Goal: Task Accomplishment & Management: Manage account settings

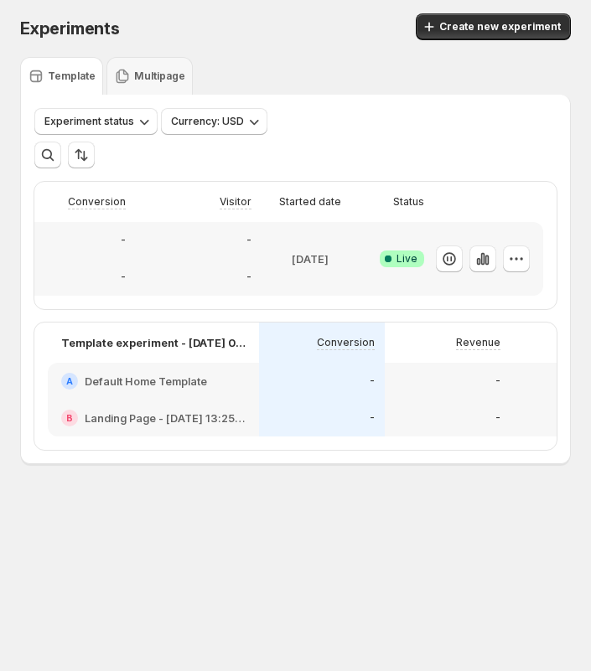
scroll to position [0, 374]
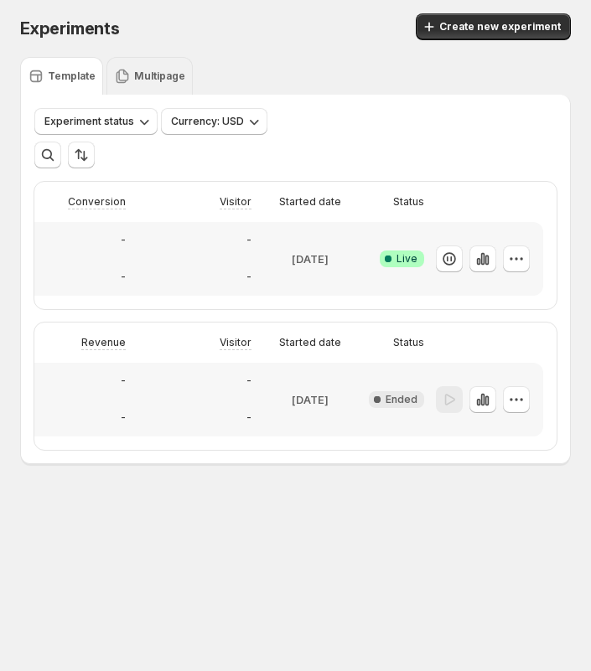
click at [156, 76] on p "Multipage" at bounding box center [159, 76] width 51 height 13
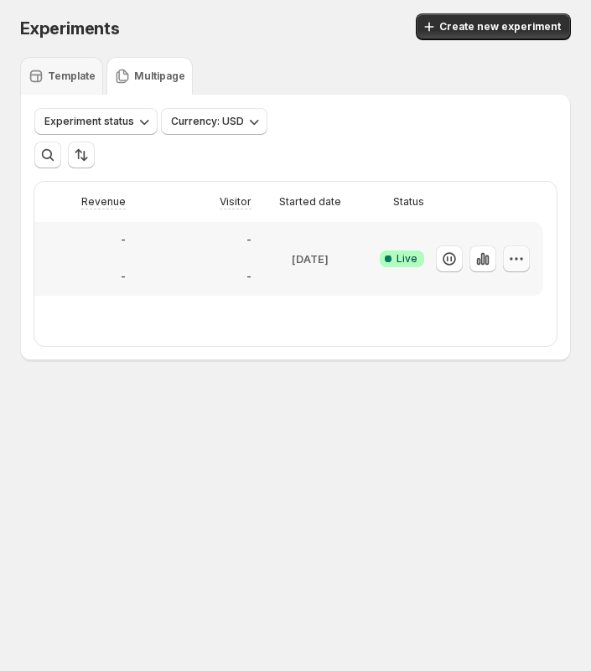
click at [508, 260] on icon "button" at bounding box center [516, 258] width 17 height 17
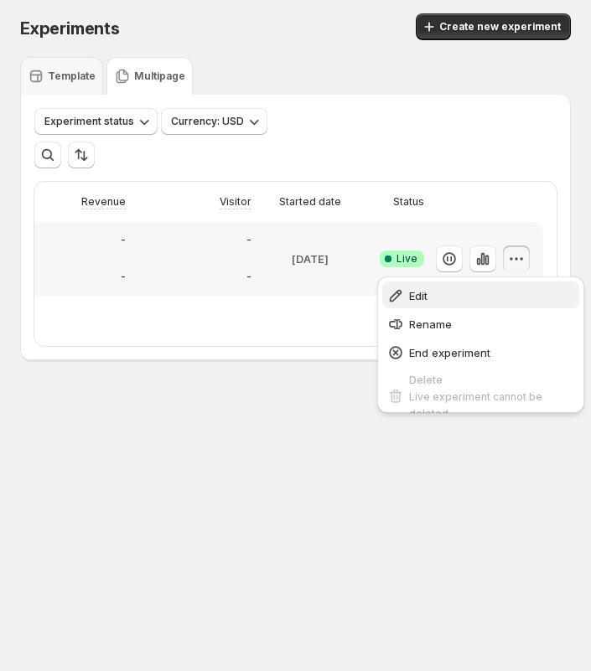
click at [430, 298] on span "Edit" at bounding box center [491, 295] width 165 height 17
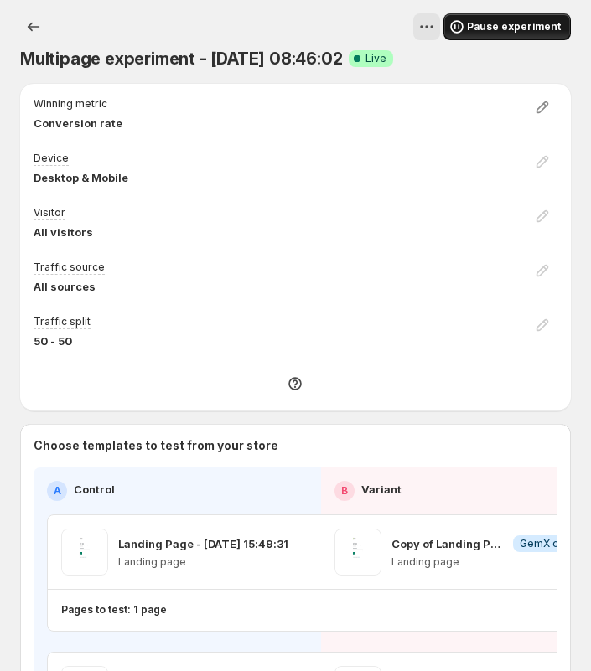
click at [500, 28] on span "Pause experiment" at bounding box center [514, 26] width 94 height 13
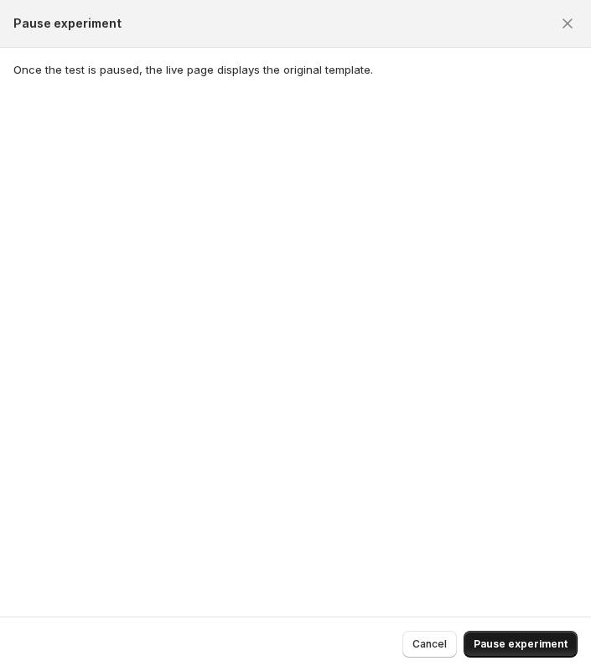
click at [524, 648] on span "Pause experiment" at bounding box center [520, 643] width 94 height 13
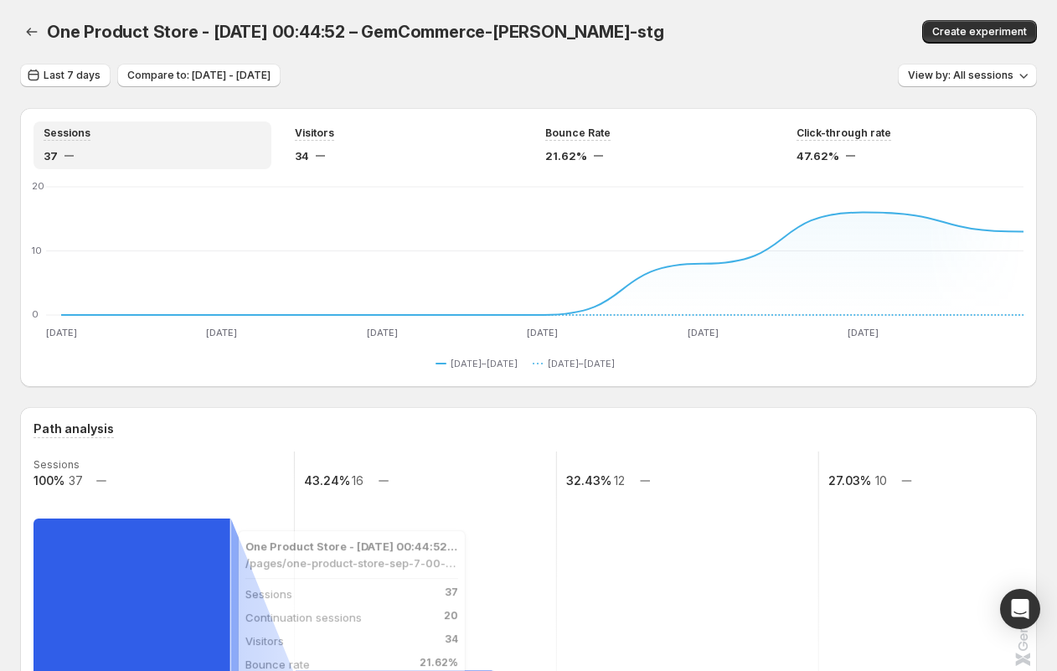
scroll to position [370, 0]
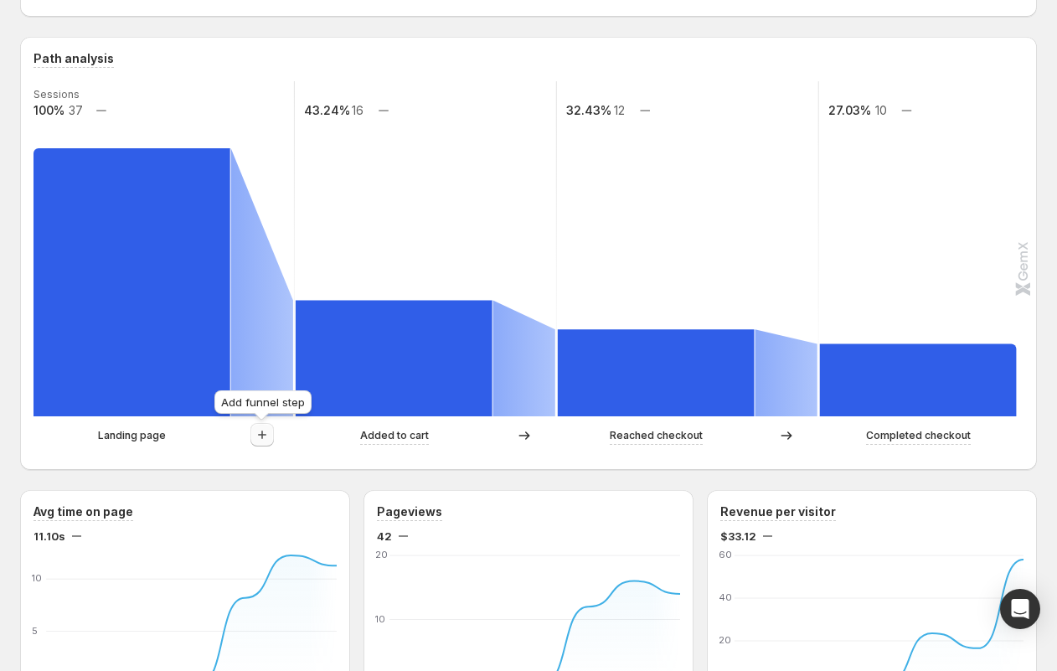
click at [252, 436] on button "button" at bounding box center [261, 434] width 23 height 23
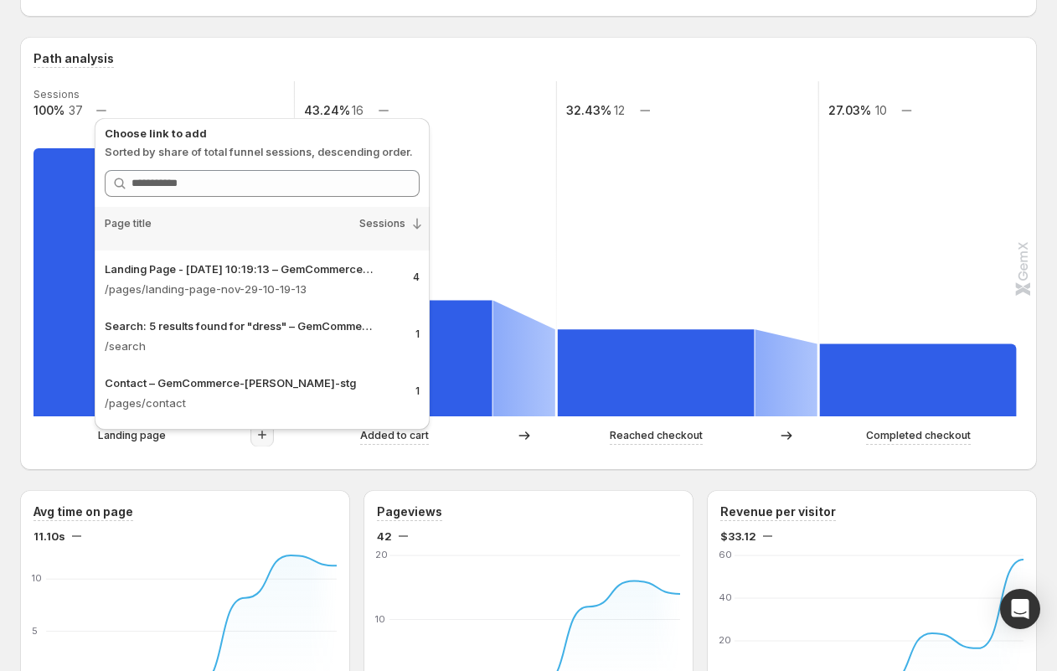
scroll to position [216, 0]
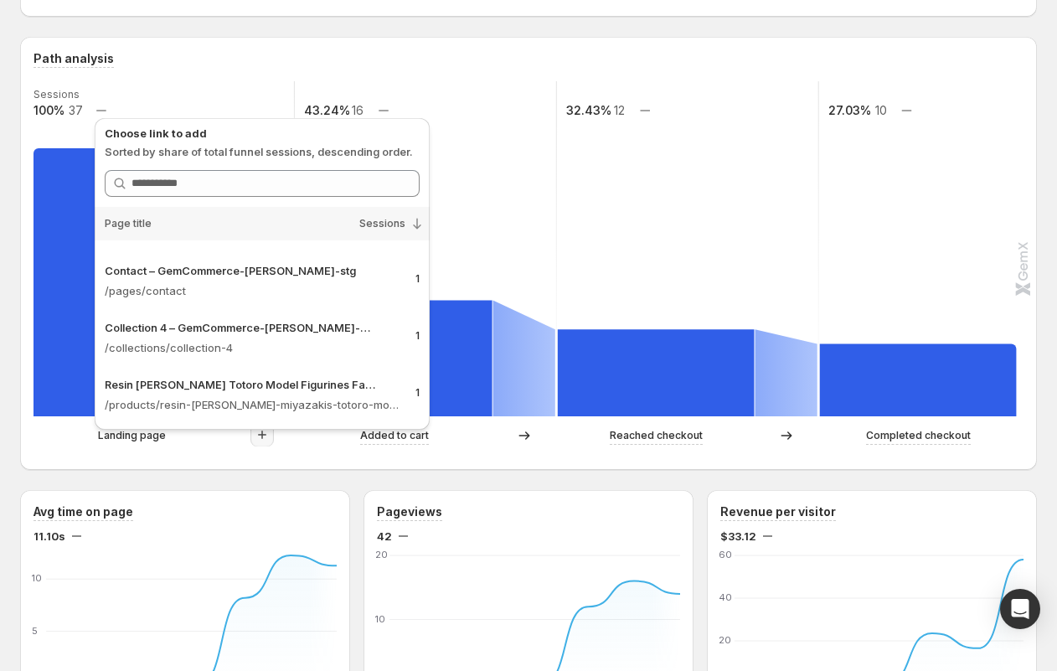
click at [119, 440] on p "Landing page" at bounding box center [132, 435] width 68 height 17
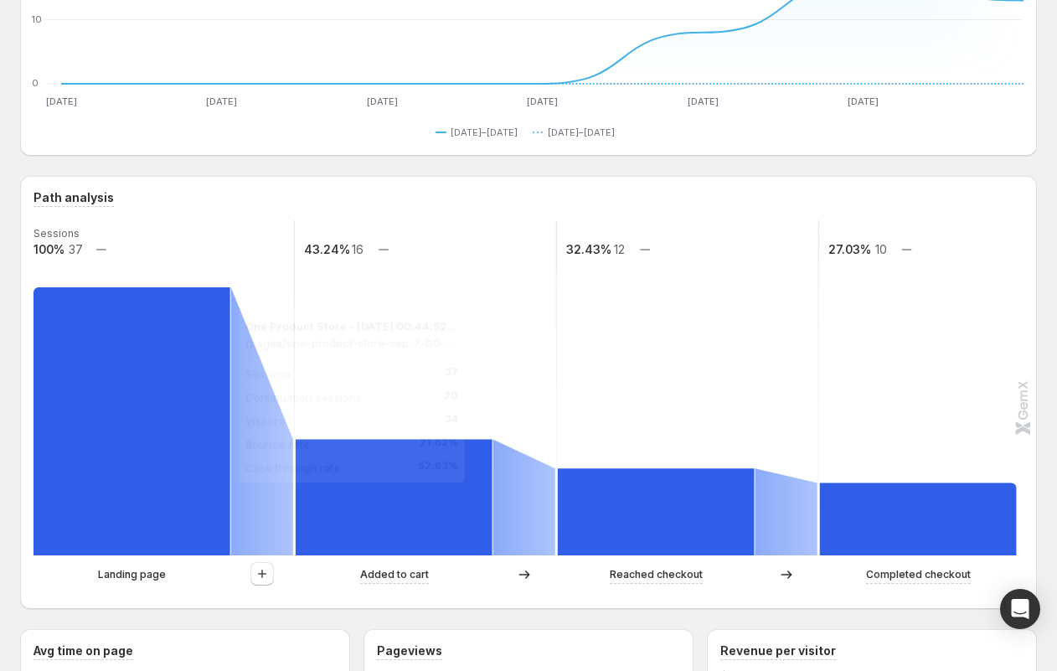
scroll to position [218, 0]
